Goal: Transaction & Acquisition: Download file/media

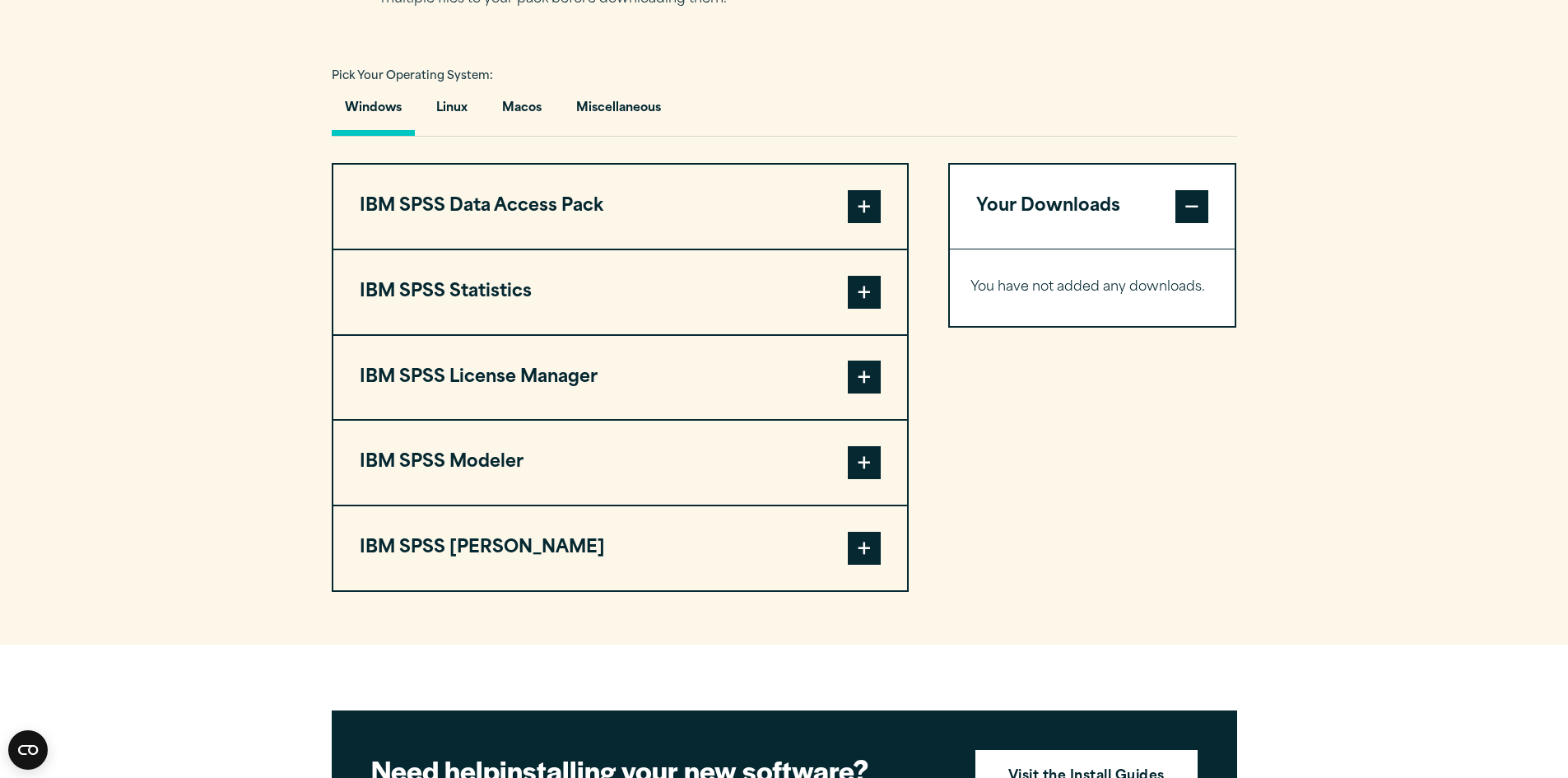
scroll to position [1153, 0]
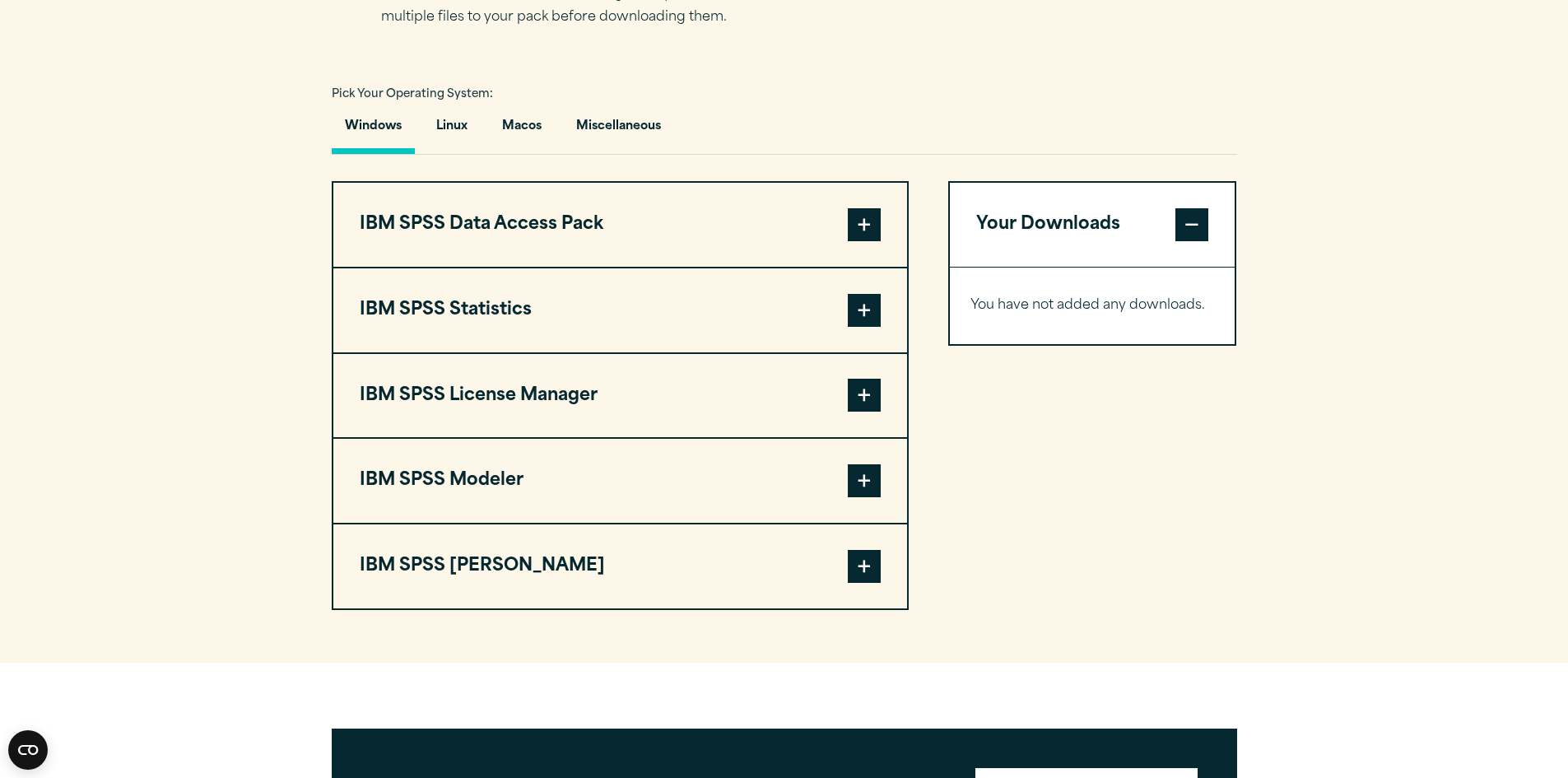
click at [755, 285] on button "IBM SPSS Statistics" at bounding box center [620, 310] width 574 height 84
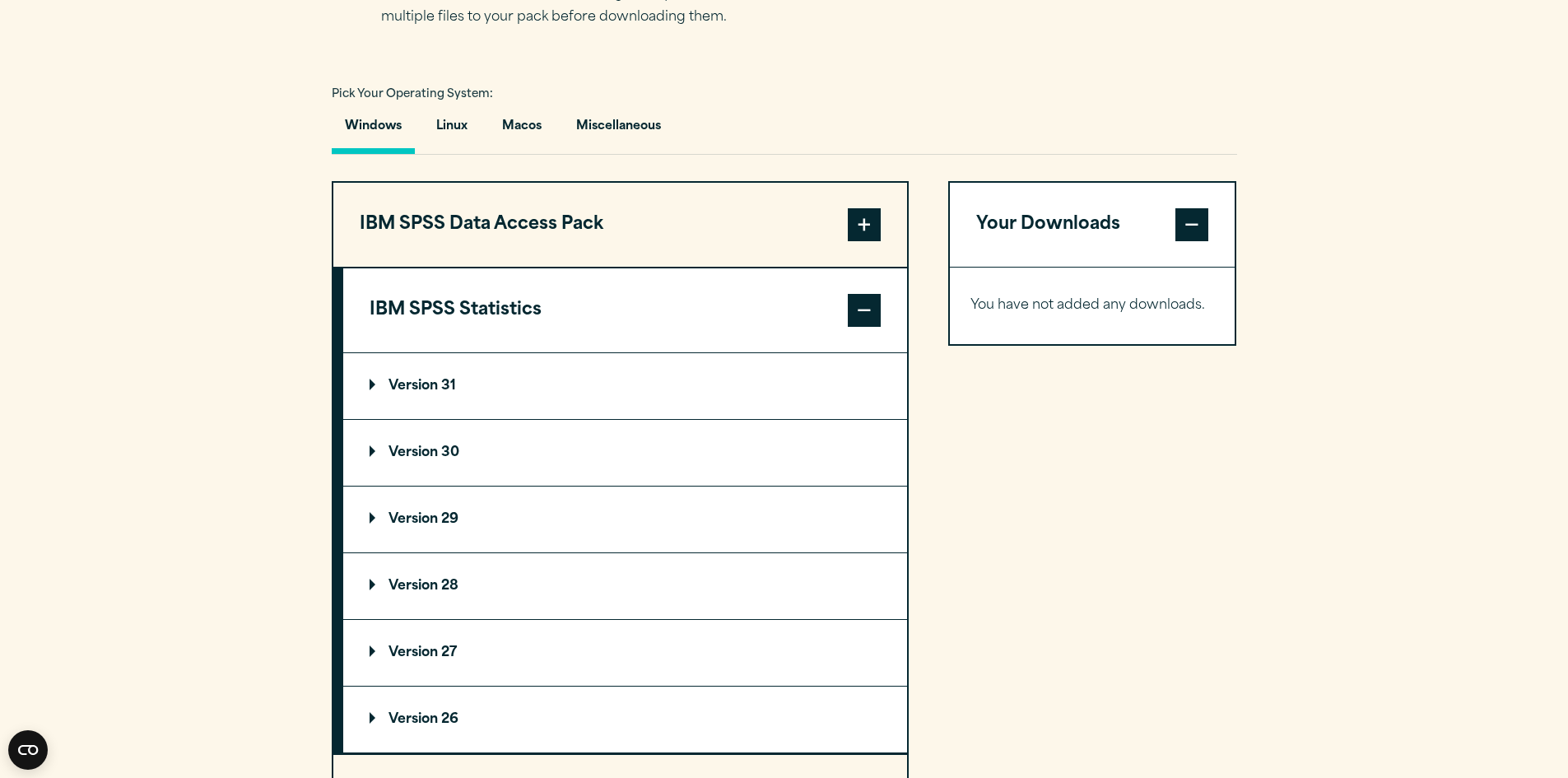
drag, startPoint x: 424, startPoint y: 397, endPoint x: 404, endPoint y: 391, distance: 20.9
click at [418, 398] on summary "Version 31" at bounding box center [624, 386] width 563 height 66
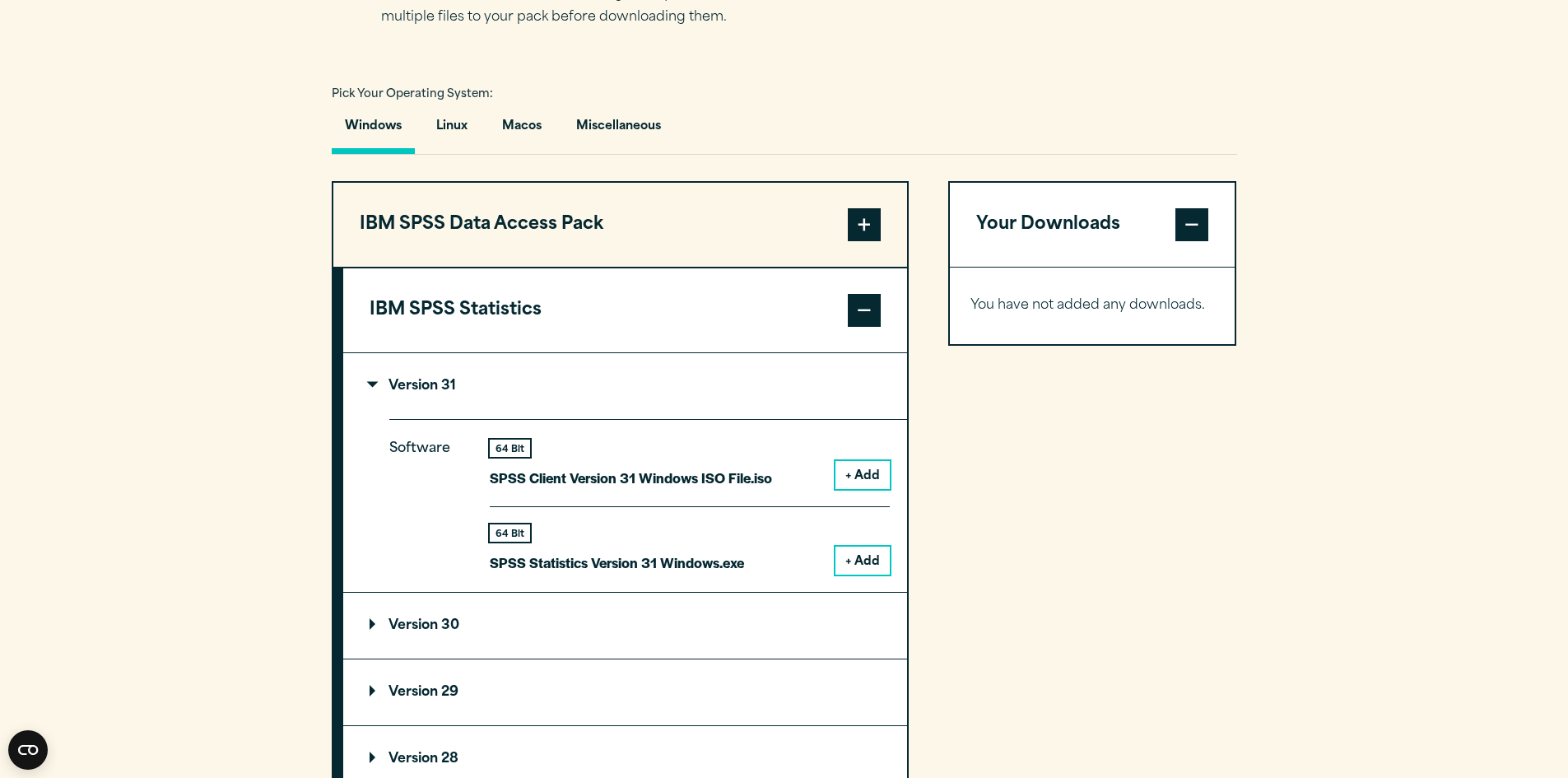
click at [863, 559] on button "+ Add" at bounding box center [862, 561] width 54 height 28
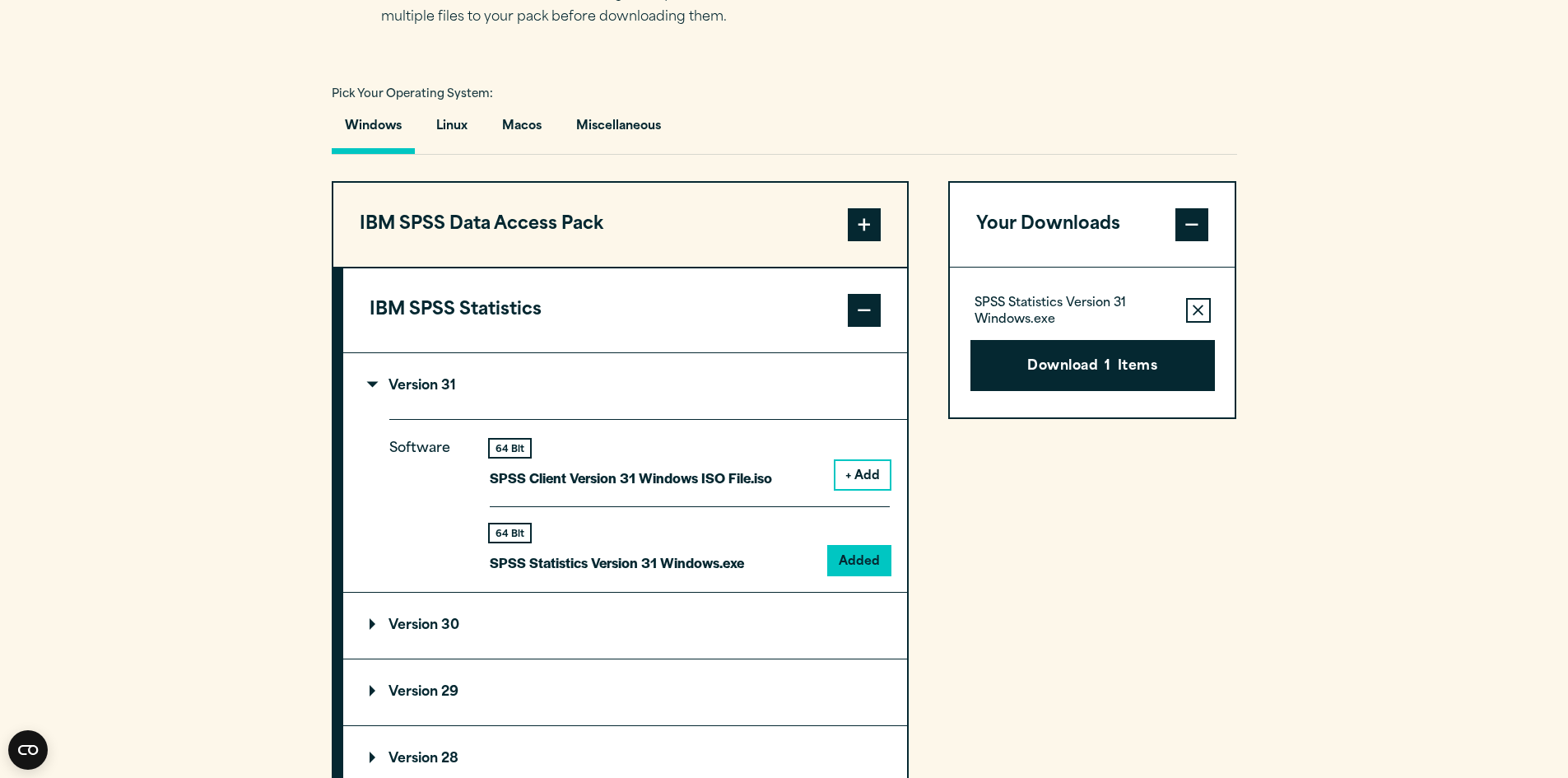
click at [862, 473] on button "+ Add" at bounding box center [862, 475] width 54 height 28
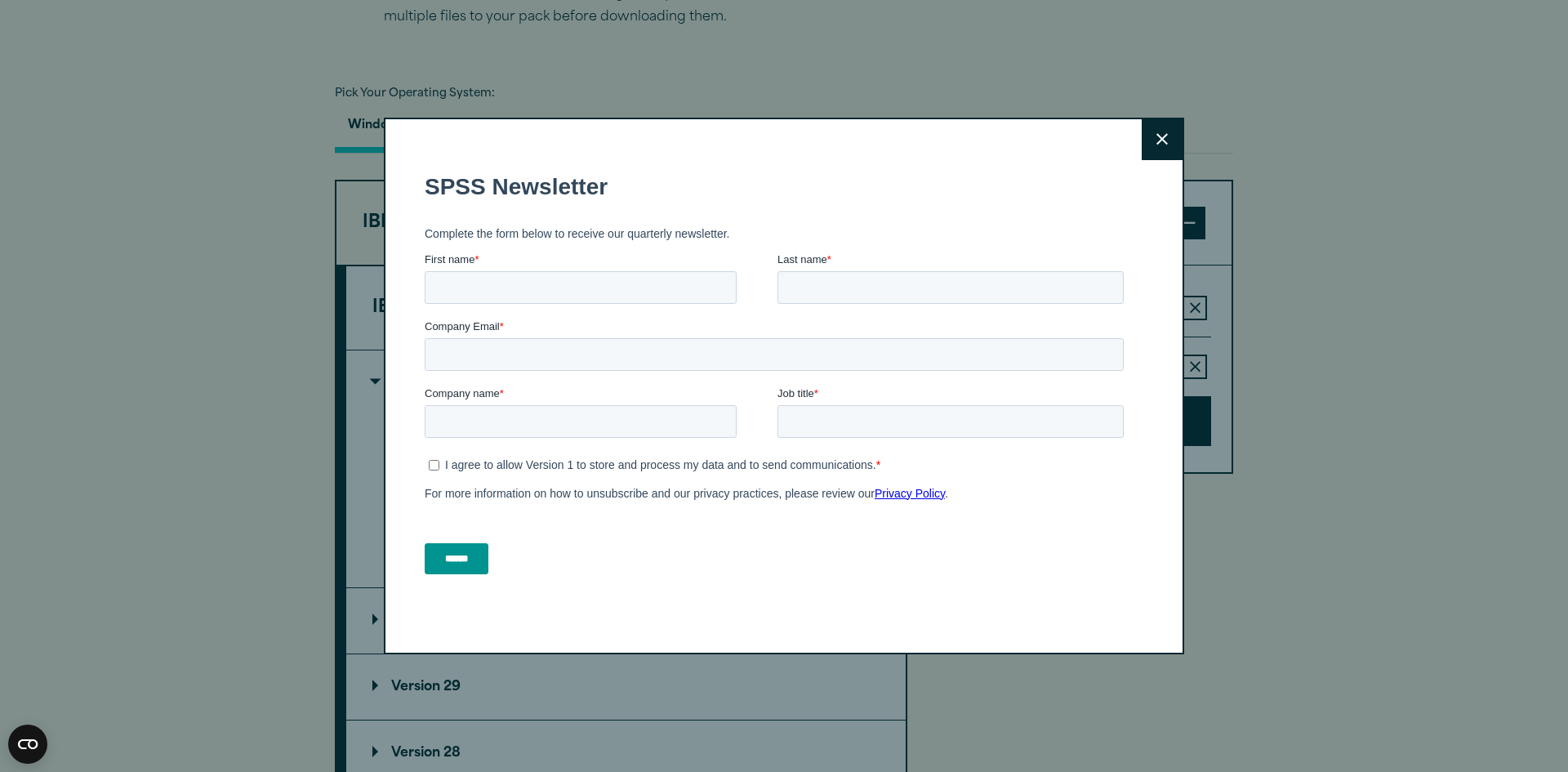
click at [866, 465] on form "SPSS Newsletter Complete the form below to receive our quarterly newsletter. Fi…" at bounding box center [777, 373] width 705 height 429
click at [1151, 128] on button "Close" at bounding box center [1162, 140] width 41 height 41
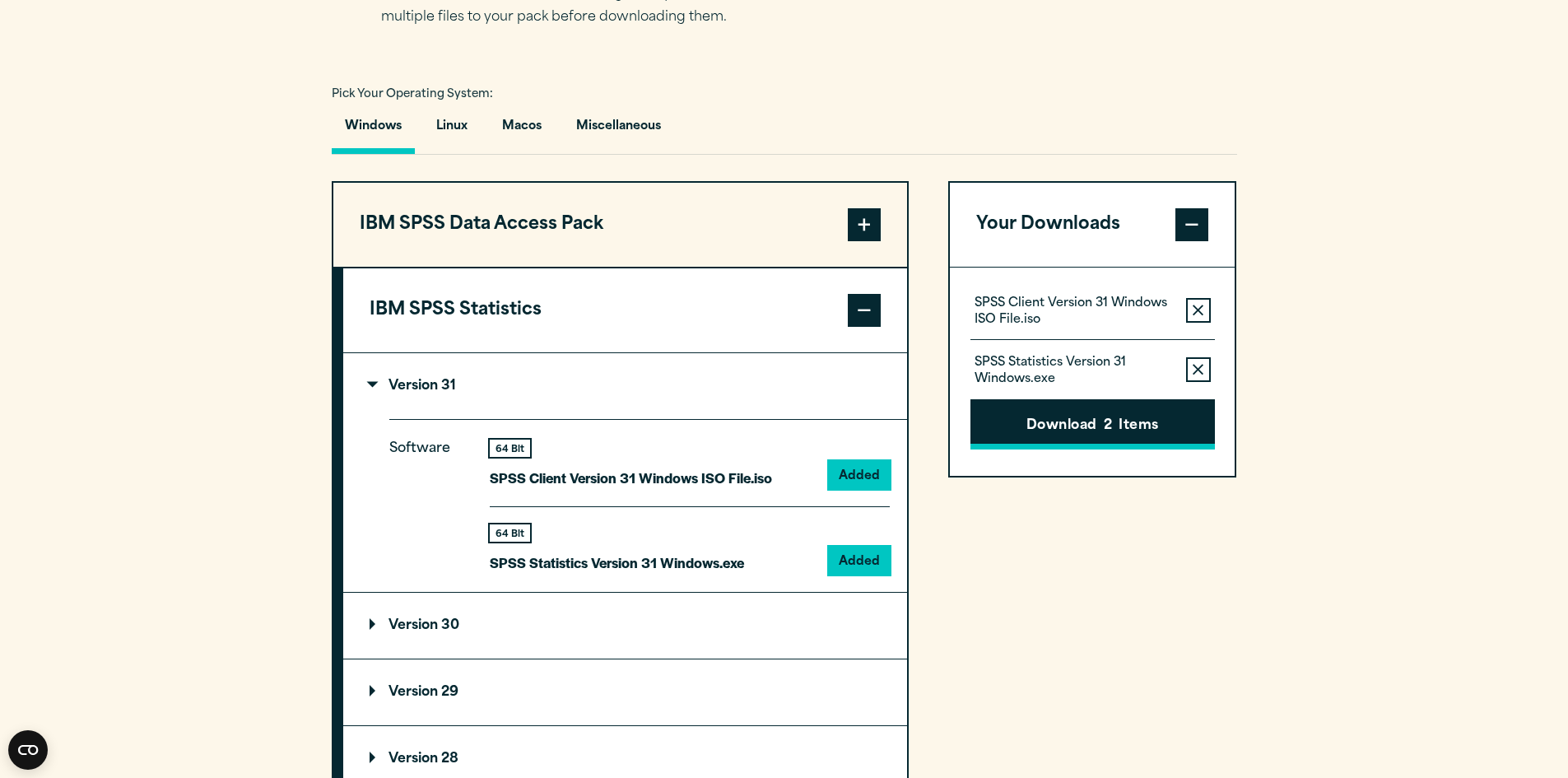
click at [1078, 434] on button "Download 2 Items" at bounding box center [1092, 425] width 245 height 51
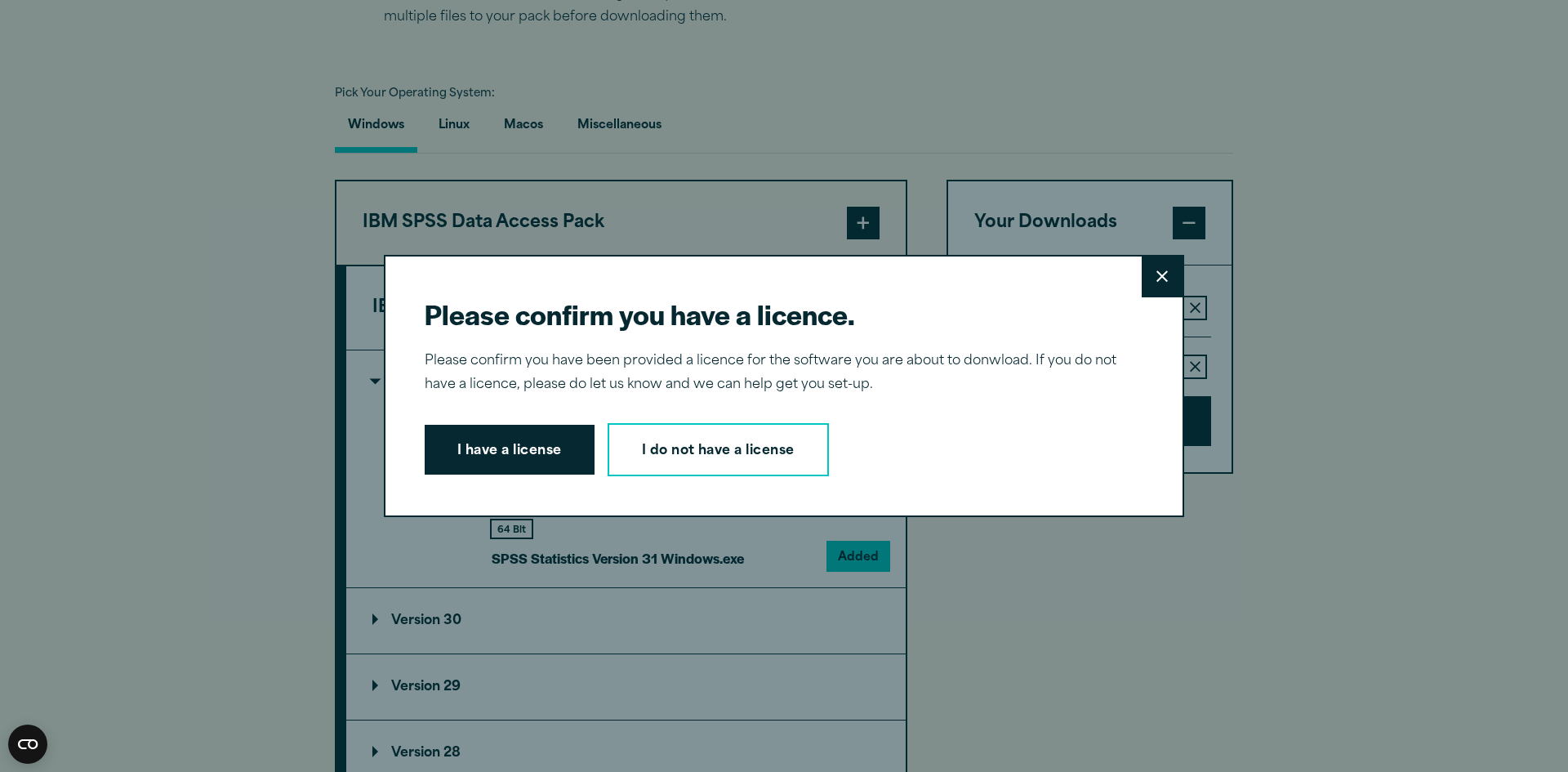
drag, startPoint x: 1154, startPoint y: 273, endPoint x: 1168, endPoint y: 270, distance: 14.3
click at [1157, 272] on icon at bounding box center [1162, 276] width 12 height 13
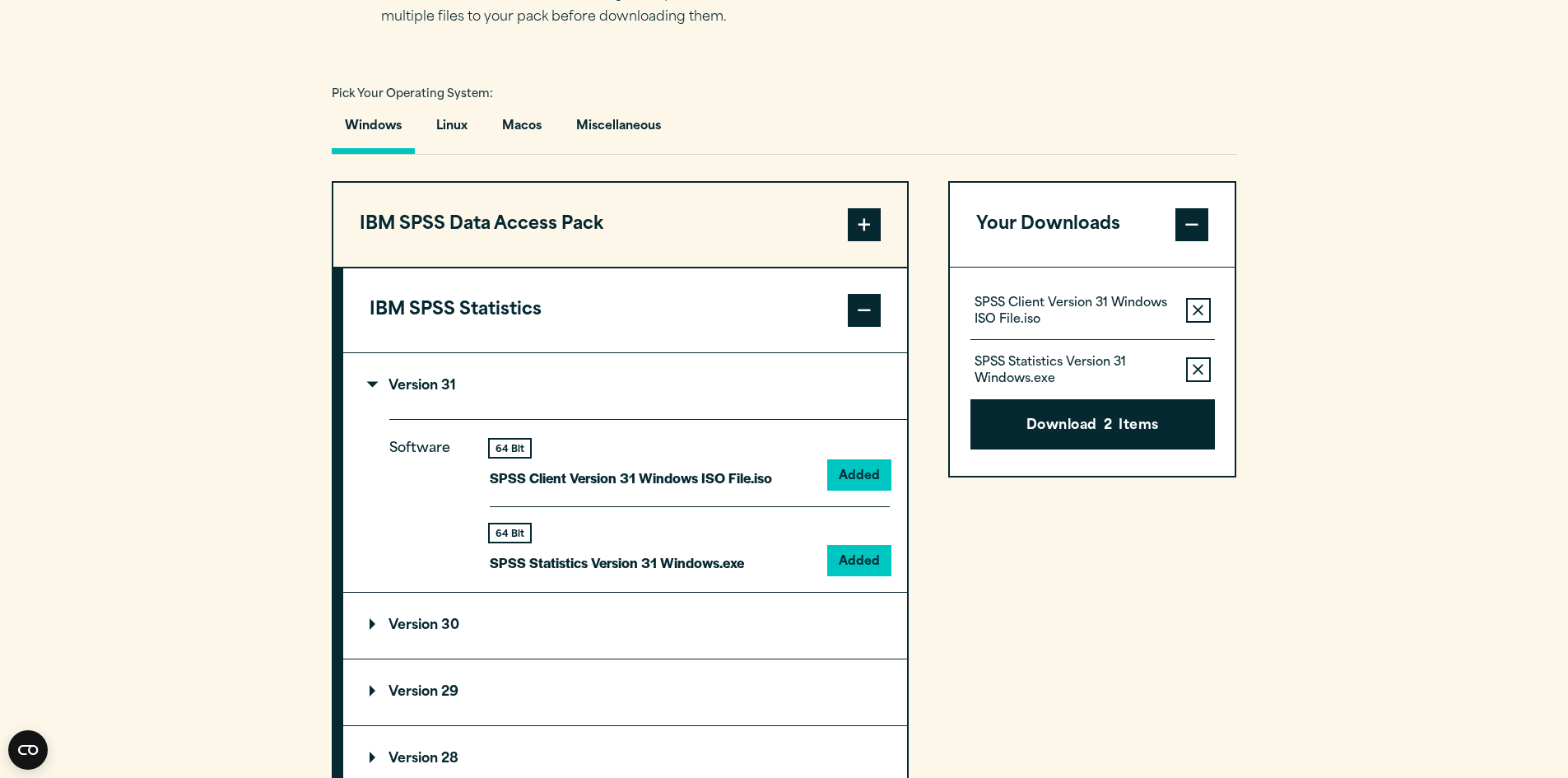
click at [1195, 307] on icon "button" at bounding box center [1197, 310] width 11 height 11
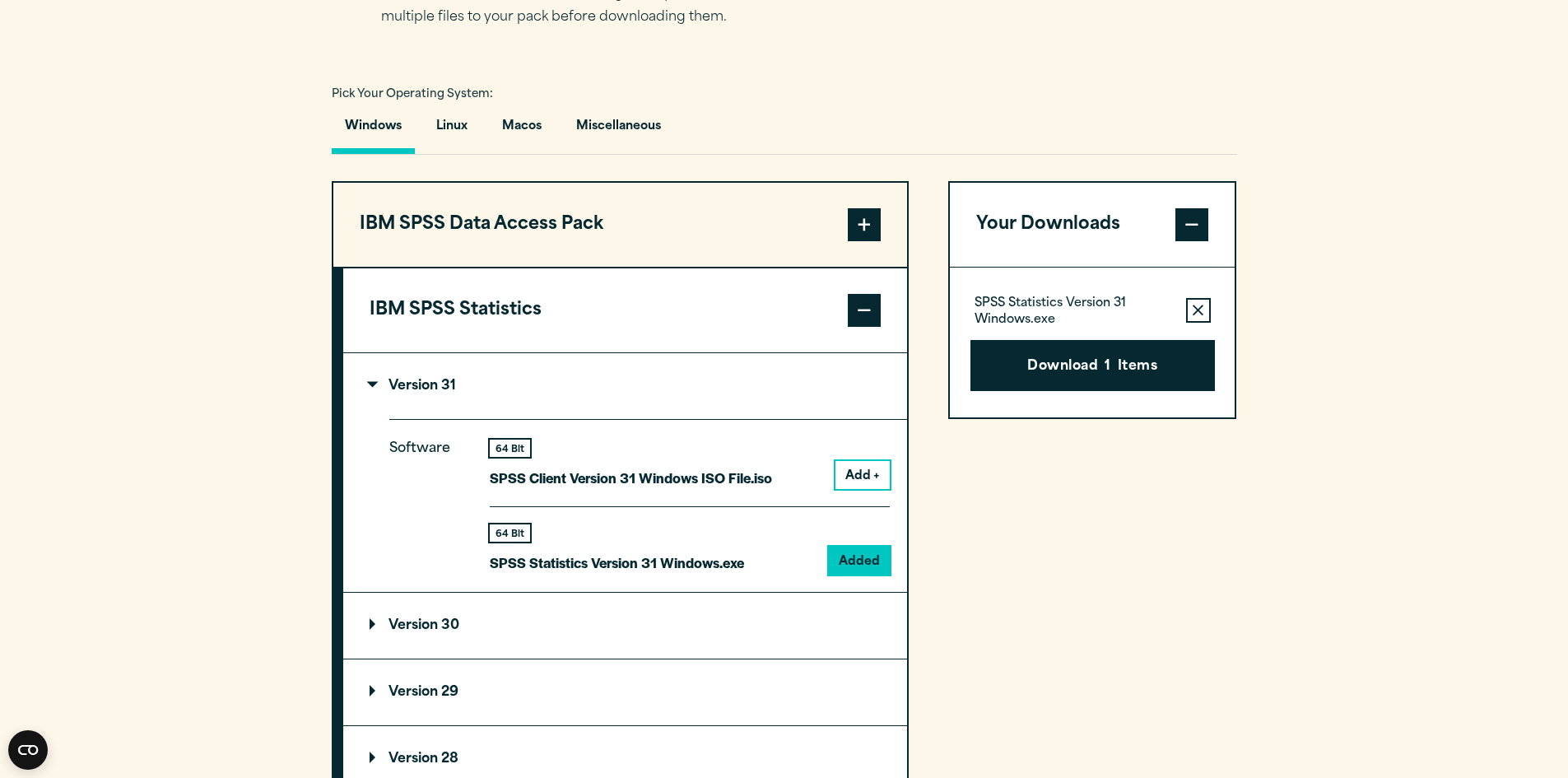
drag, startPoint x: 1061, startPoint y: 377, endPoint x: 1061, endPoint y: 367, distance: 10.0
click at [1061, 371] on button "Download 1 Items" at bounding box center [1092, 366] width 245 height 51
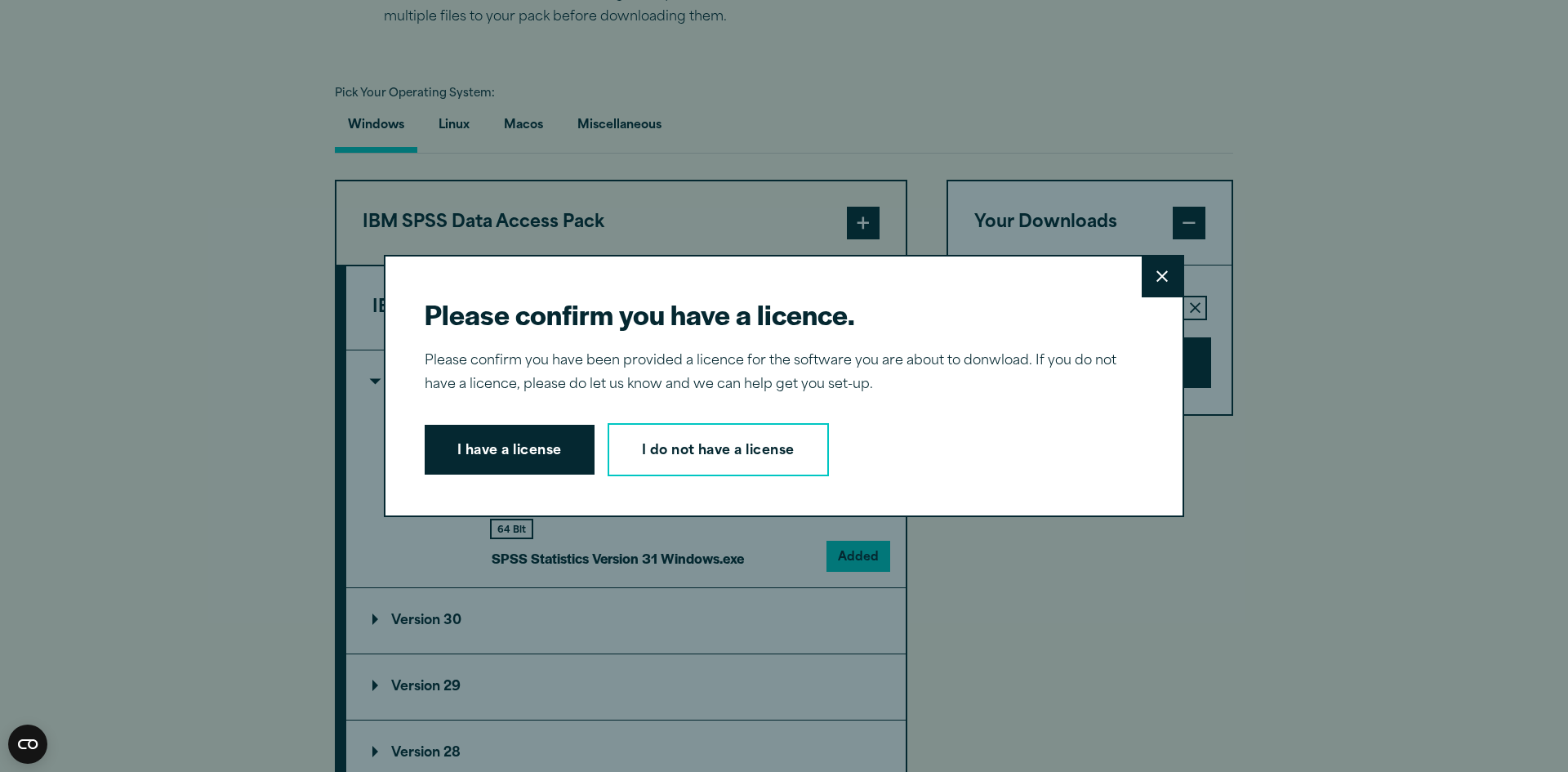
drag, startPoint x: 523, startPoint y: 430, endPoint x: 520, endPoint y: 414, distance: 16.3
click at [523, 425] on button "I have a license" at bounding box center [509, 450] width 170 height 51
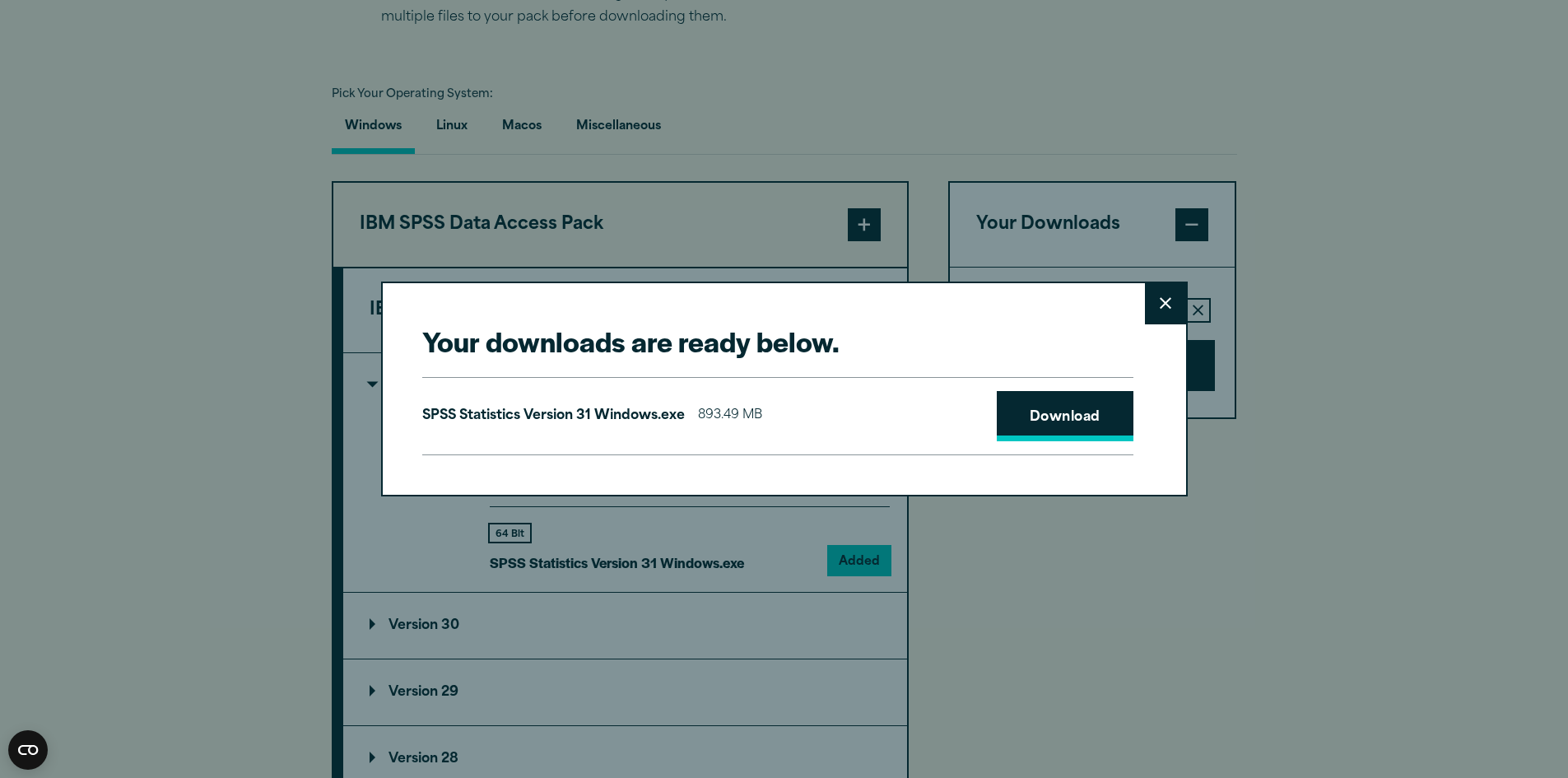
click at [1060, 437] on link "Download" at bounding box center [1065, 417] width 137 height 51
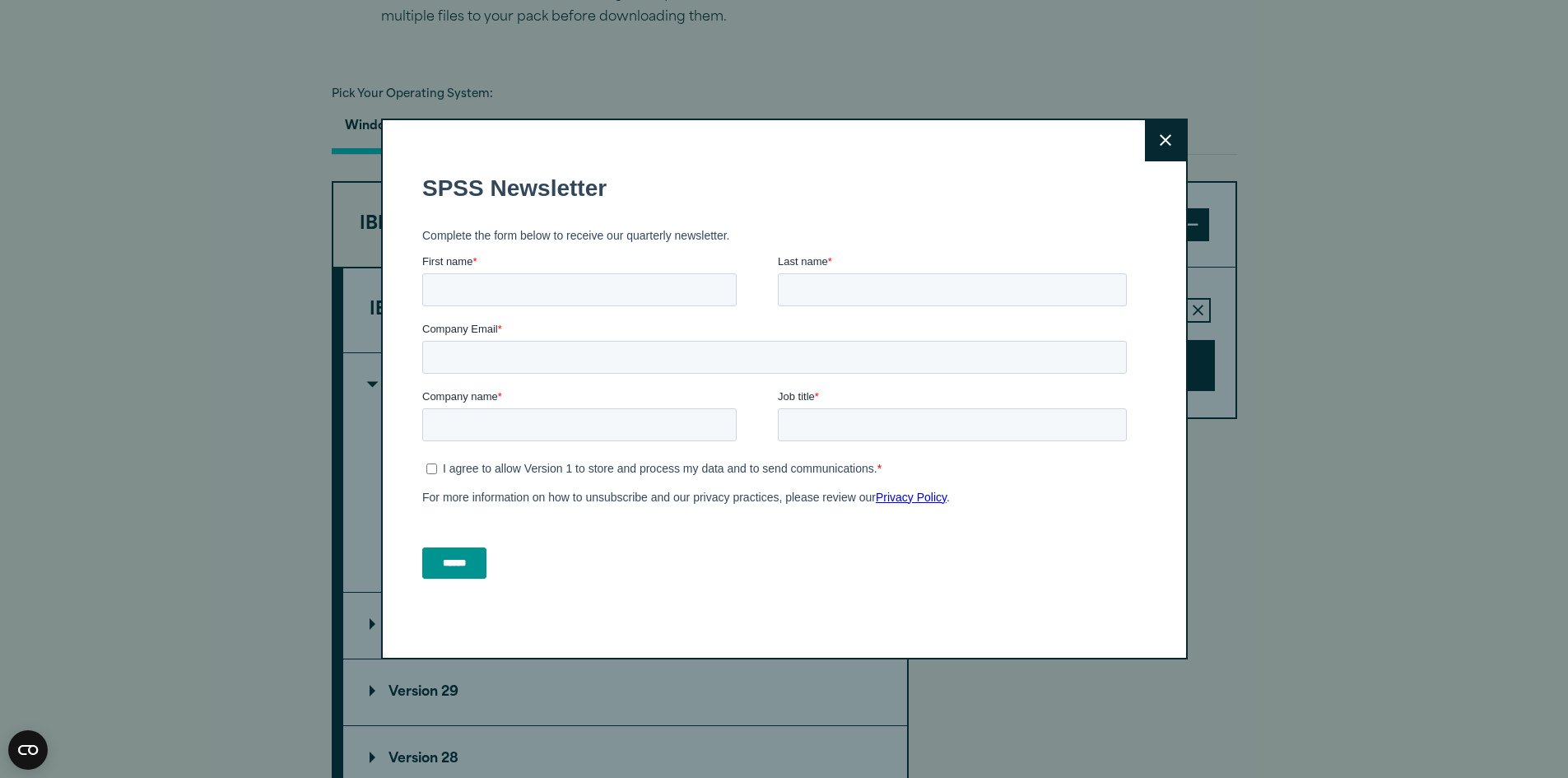
click at [1157, 127] on button "Close" at bounding box center [1166, 141] width 41 height 41
